Goal: Information Seeking & Learning: Check status

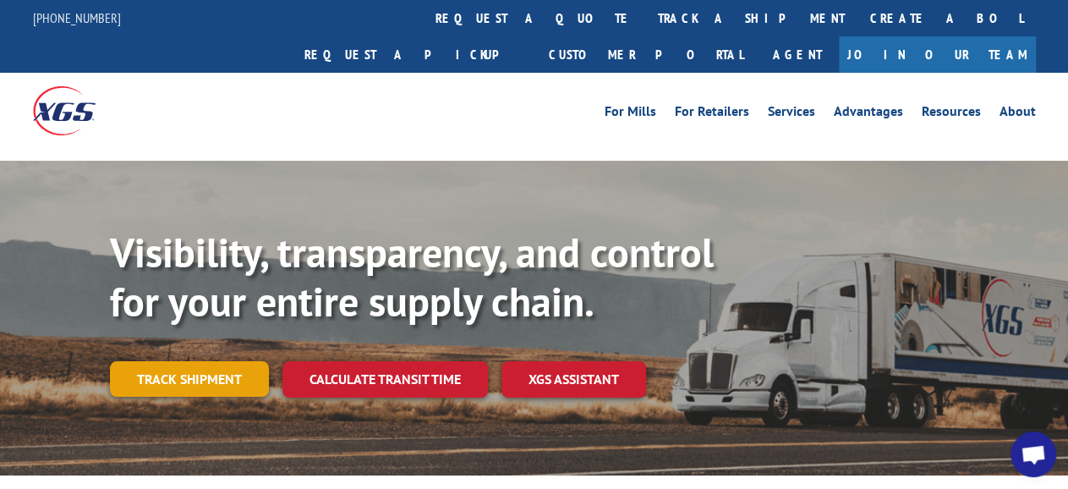
click at [236, 361] on link "Track shipment" at bounding box center [189, 379] width 159 height 36
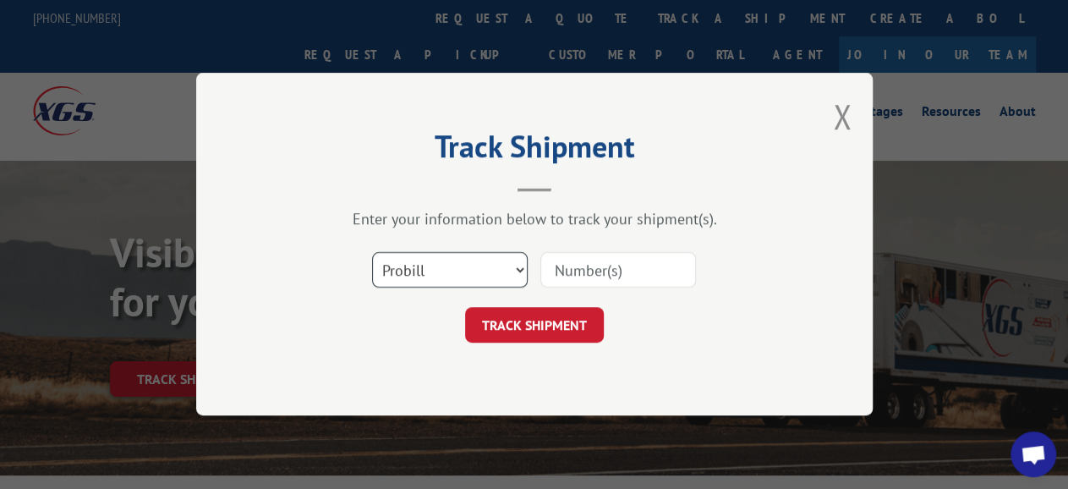
click at [372, 253] on select "Select category... Probill BOL PO" at bounding box center [450, 271] width 156 height 36
select select "bol"
click option "BOL" at bounding box center [0, 0] width 0 height 0
click at [593, 260] on input at bounding box center [618, 271] width 156 height 36
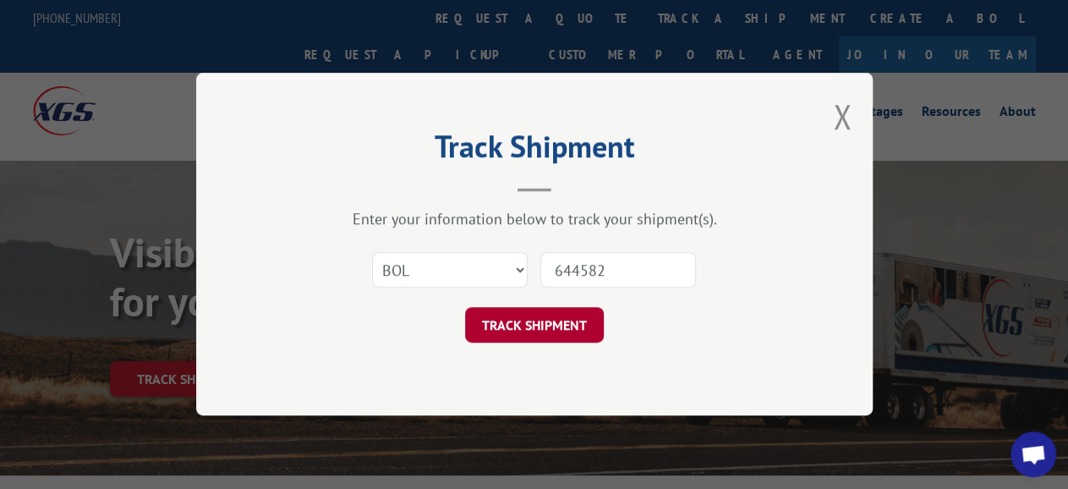
type input "644582"
click at [548, 315] on button "TRACK SHIPMENT" at bounding box center [534, 326] width 139 height 36
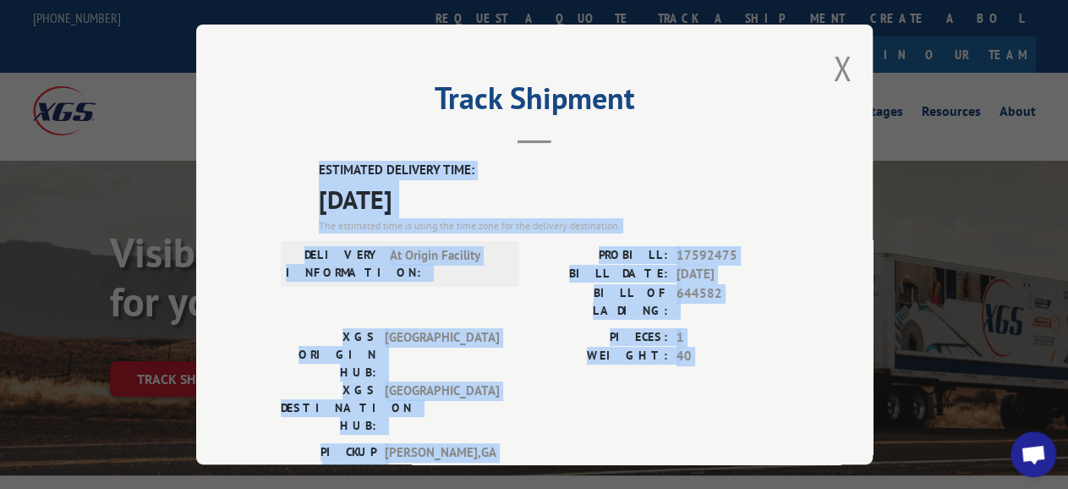
drag, startPoint x: 299, startPoint y: 142, endPoint x: 622, endPoint y: 358, distance: 388.4
click at [495, 407] on div "Track Shipment ESTIMATED DELIVERY TIME: [DATE] The estimated time is using the …" at bounding box center [534, 245] width 676 height 440
copy div "ESTIMATED DELIVERY TIME: [DATE] The estimated time is using the time zone for t…"
click at [833, 62] on button "Close modal" at bounding box center [842, 68] width 19 height 45
